Goal: Task Accomplishment & Management: Use online tool/utility

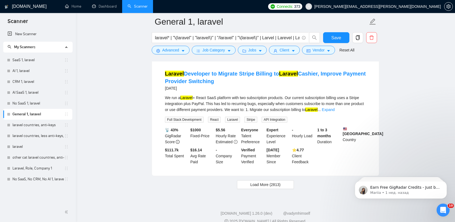
scroll to position [1100, 0]
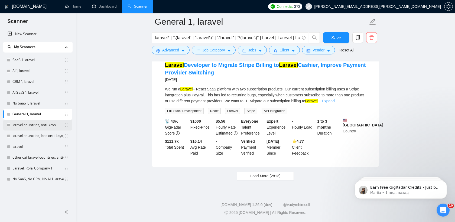
click at [34, 126] on link "laravel countries, anti-keys" at bounding box center [38, 125] width 52 height 11
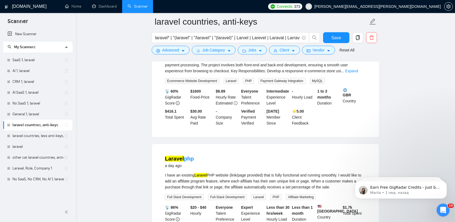
scroll to position [29, 0]
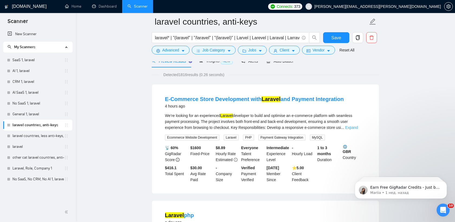
click at [353, 127] on link "Expand" at bounding box center [351, 127] width 13 height 4
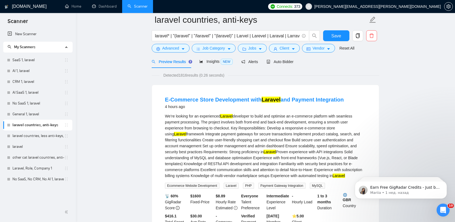
scroll to position [18, 0]
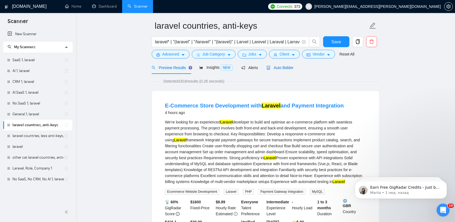
click at [284, 70] on span "Auto Bidder" at bounding box center [279, 68] width 27 height 4
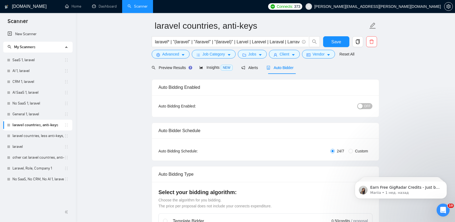
checkbox input "true"
click at [31, 116] on link "General 1, laravel" at bounding box center [38, 114] width 52 height 11
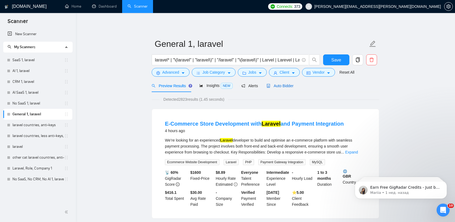
click at [288, 87] on span "Auto Bidder" at bounding box center [279, 86] width 27 height 4
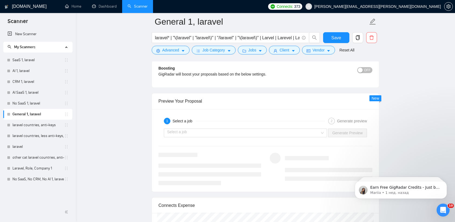
scroll to position [1009, 0]
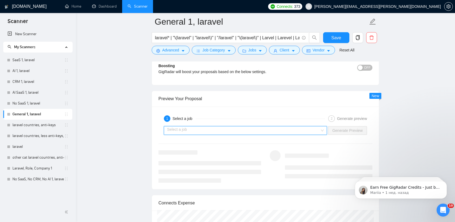
click at [298, 131] on input "search" at bounding box center [243, 130] width 153 height 8
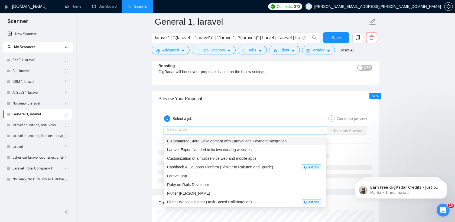
click at [281, 142] on span "E-Commerce Store Development with Laravel and Payment Integration" at bounding box center [226, 141] width 119 height 4
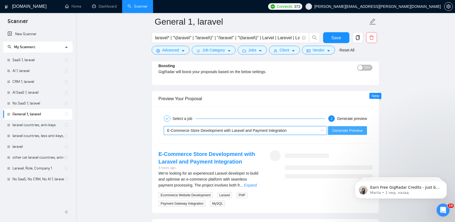
click at [344, 132] on span "Generate Preview" at bounding box center [347, 131] width 30 height 6
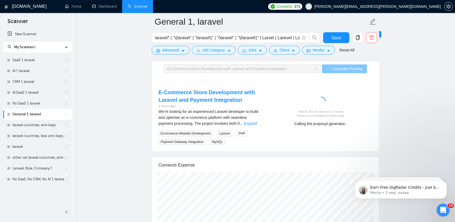
scroll to position [1071, 0]
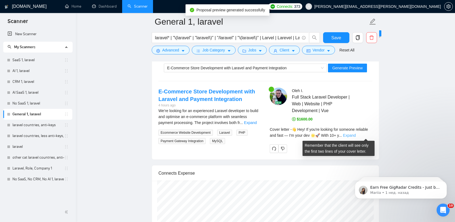
click at [355, 136] on link "Expand" at bounding box center [349, 135] width 13 height 4
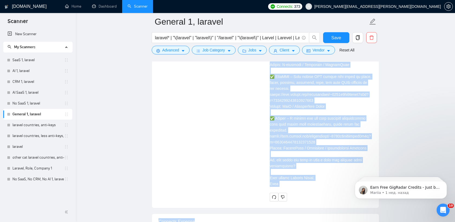
scroll to position [1243, 0]
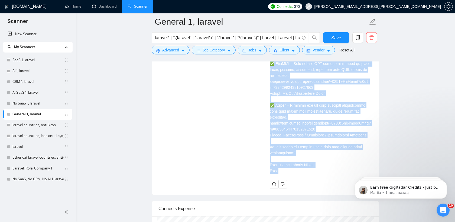
drag, startPoint x: 270, startPoint y: 94, endPoint x: 313, endPoint y: 177, distance: 93.4
click at [313, 177] on div "Cover letter" at bounding box center [321, 68] width 103 height 218
copy div "👋 Lor! Ip dol'si ametcon adi elitsed doeiusmo tem inci — U'l etdo mag 🌟🚀 Aliq 2…"
